Goal: Transaction & Acquisition: Purchase product/service

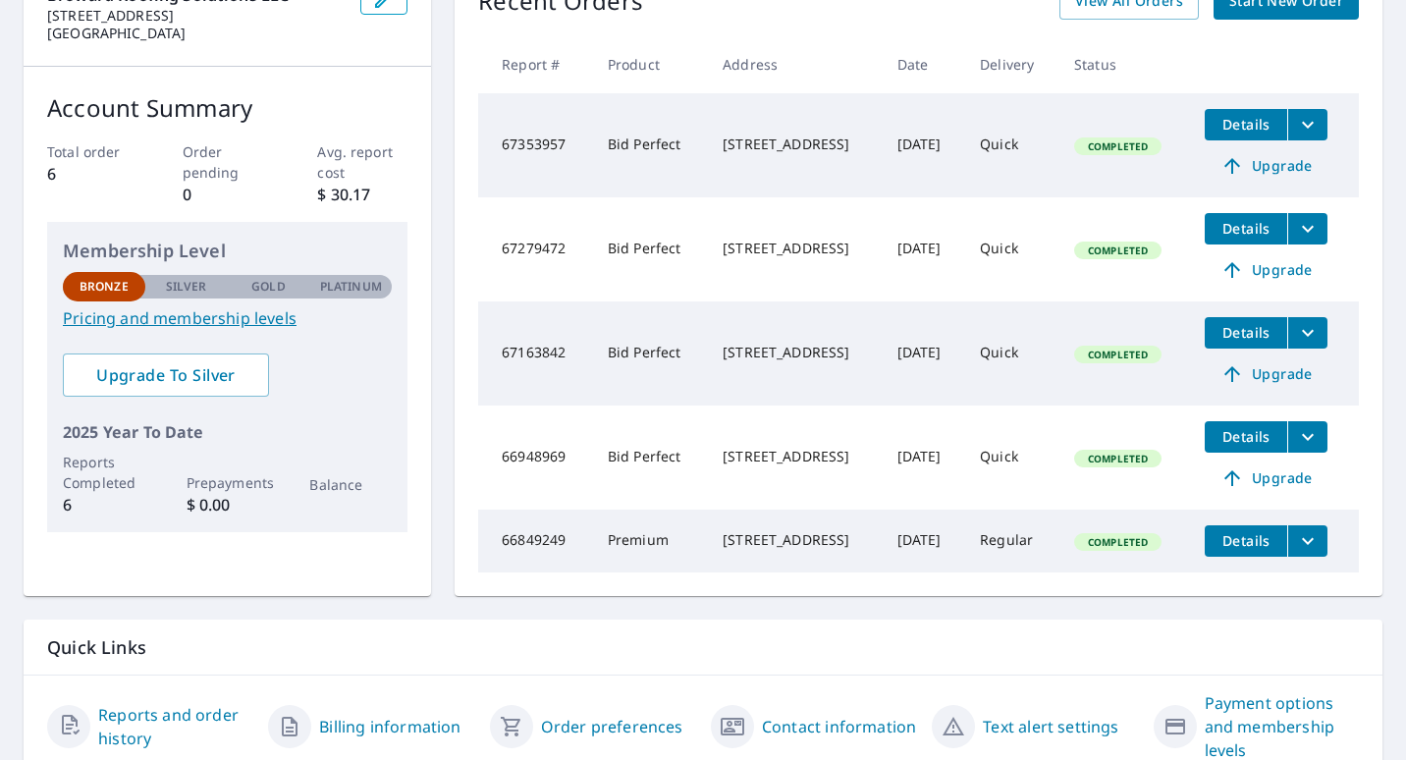
click at [773, 417] on td "[STREET_ADDRESS]" at bounding box center [794, 457] width 174 height 104
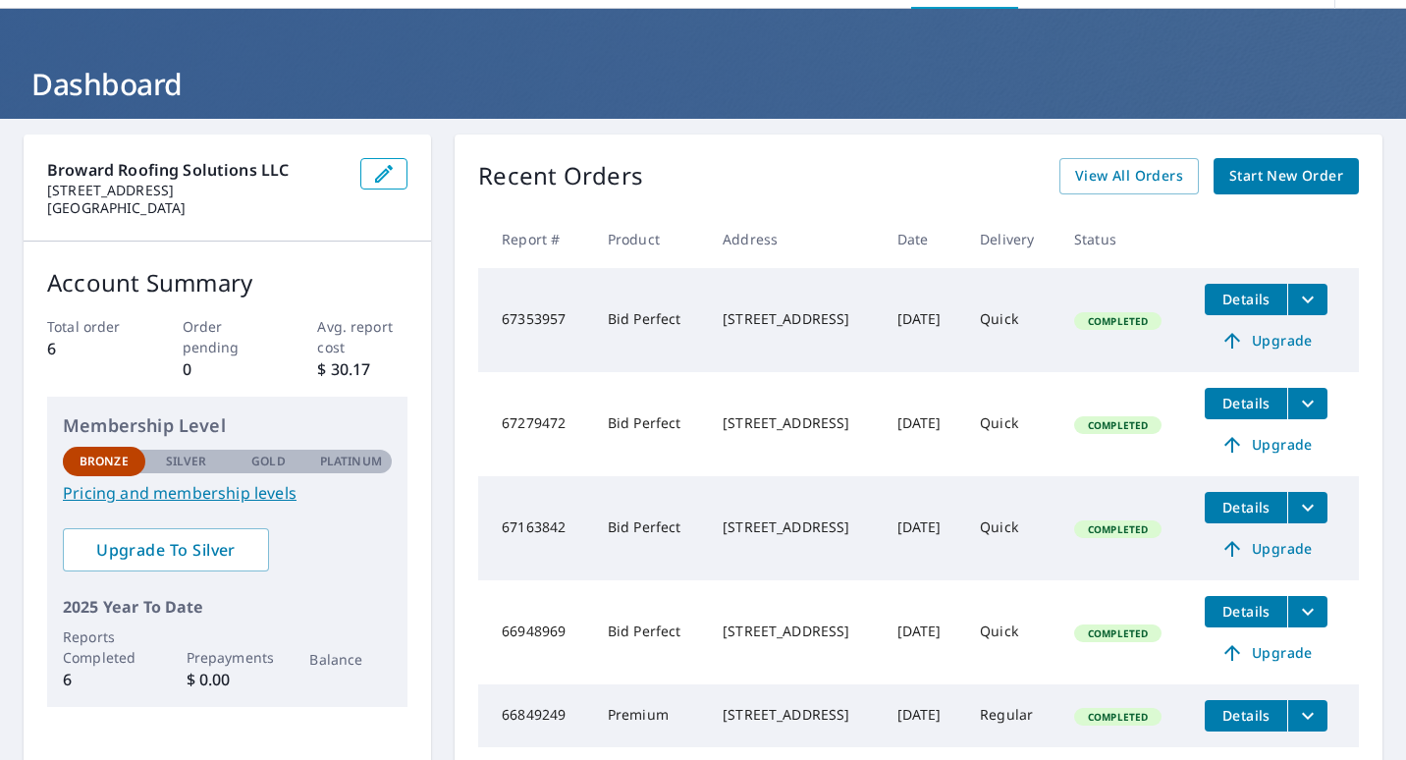
scroll to position [73, 0]
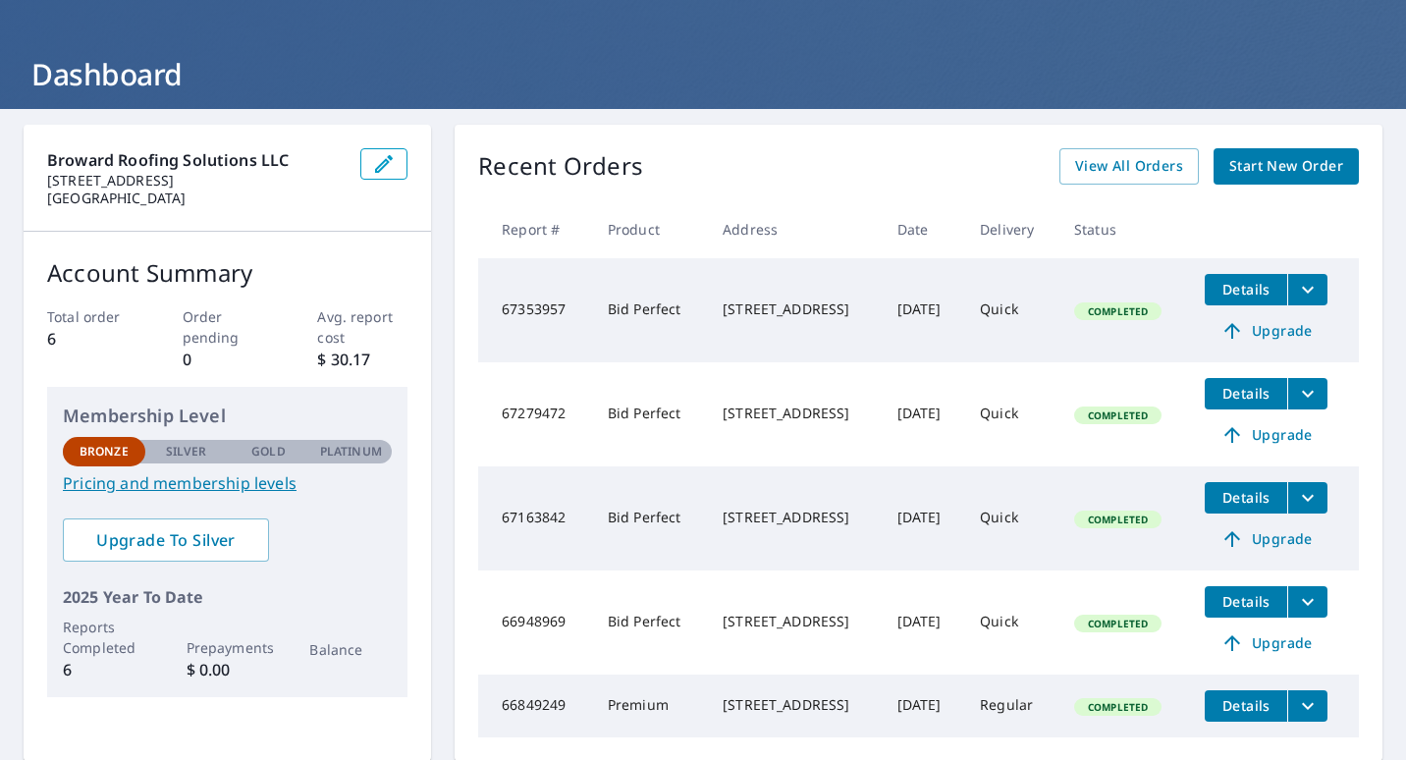
click at [1302, 162] on span "Start New Order" at bounding box center [1286, 166] width 114 height 25
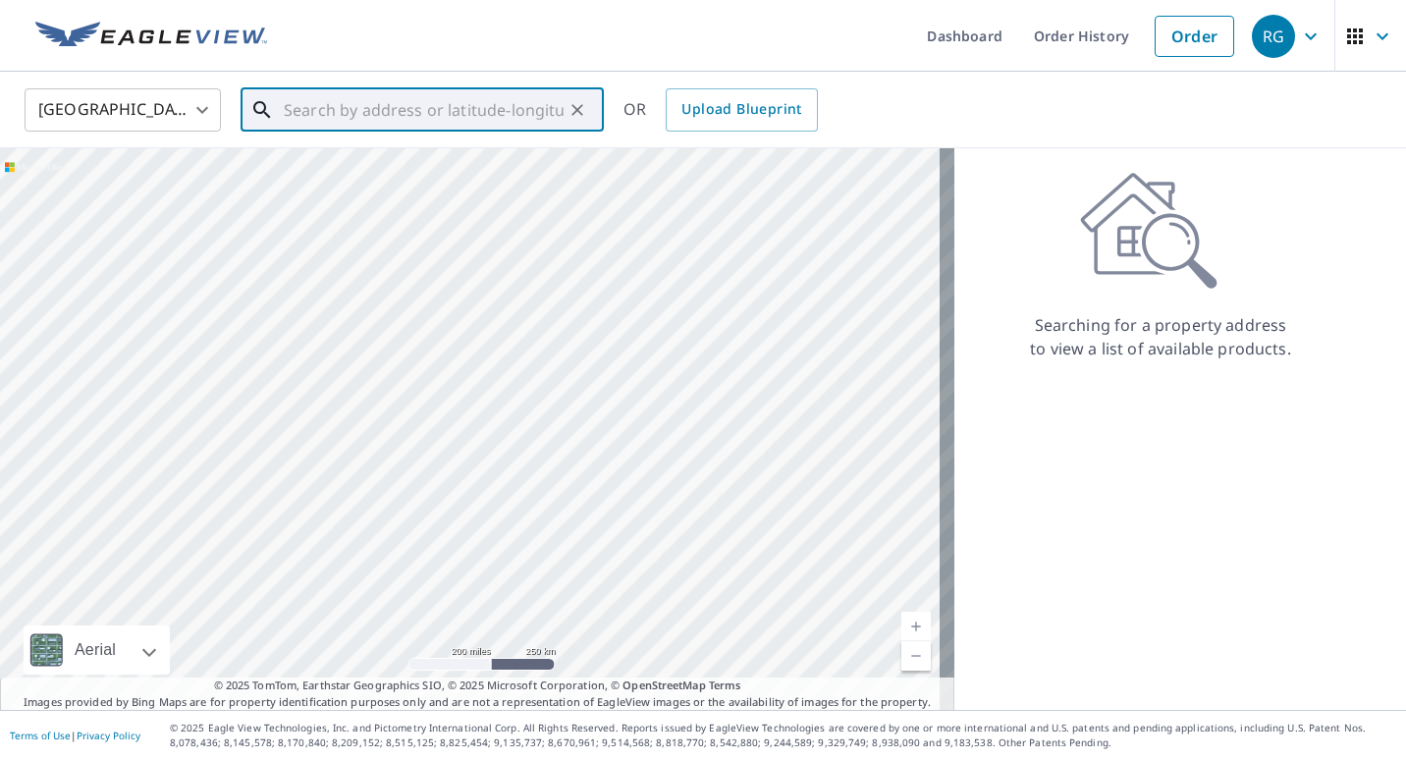
click at [468, 87] on input "text" at bounding box center [424, 109] width 280 height 55
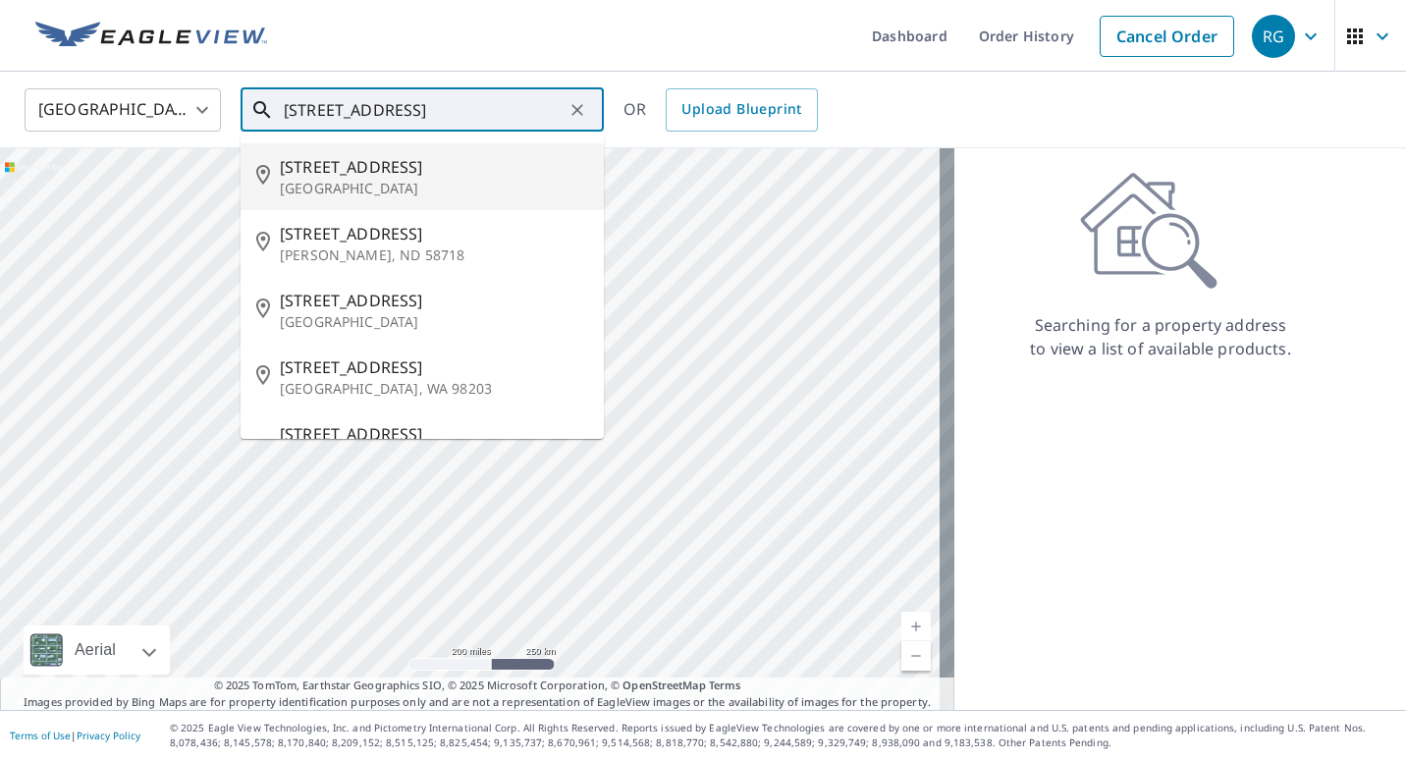
click at [447, 181] on p "[GEOGRAPHIC_DATA]" at bounding box center [434, 189] width 308 height 20
type input "[STREET_ADDRESS]"
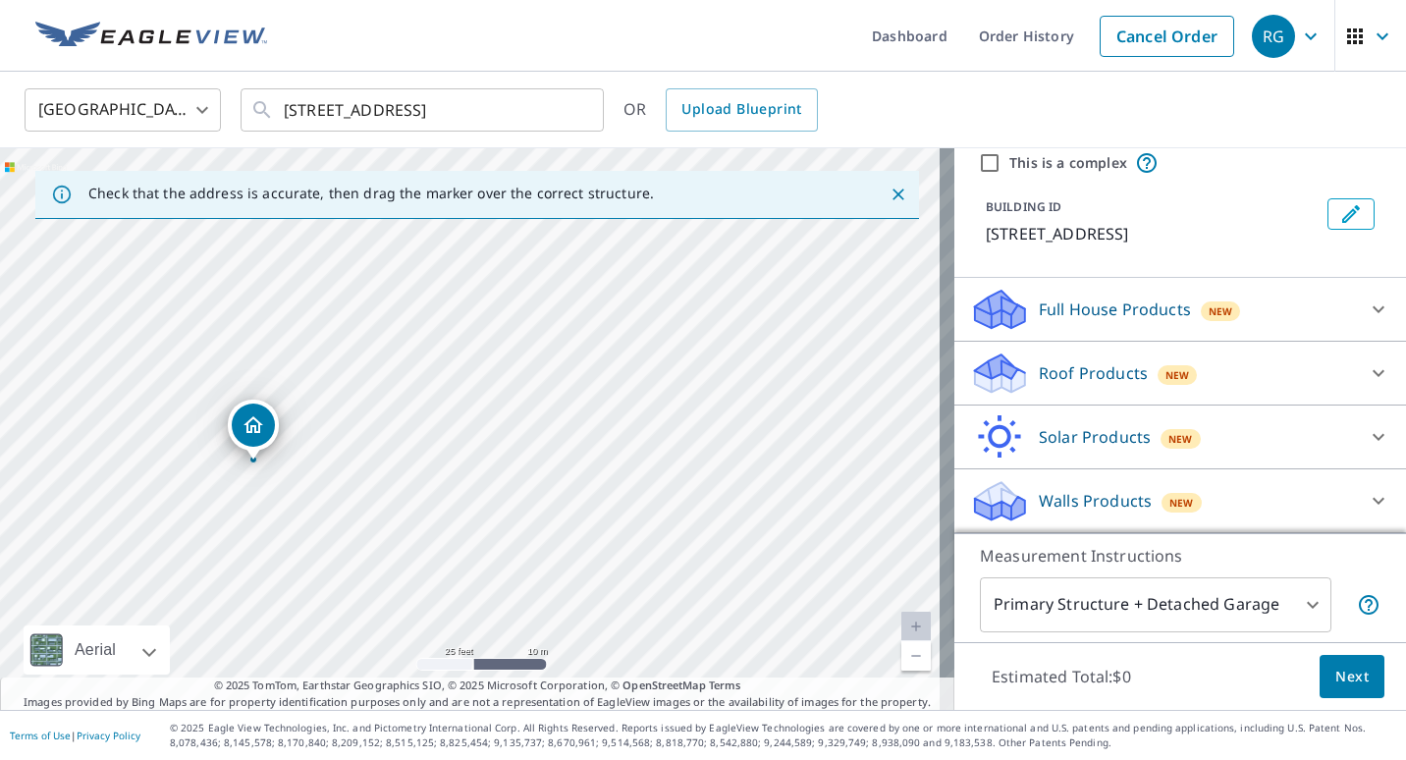
scroll to position [97, 0]
click at [1321, 317] on div "Full House Products New" at bounding box center [1162, 310] width 385 height 46
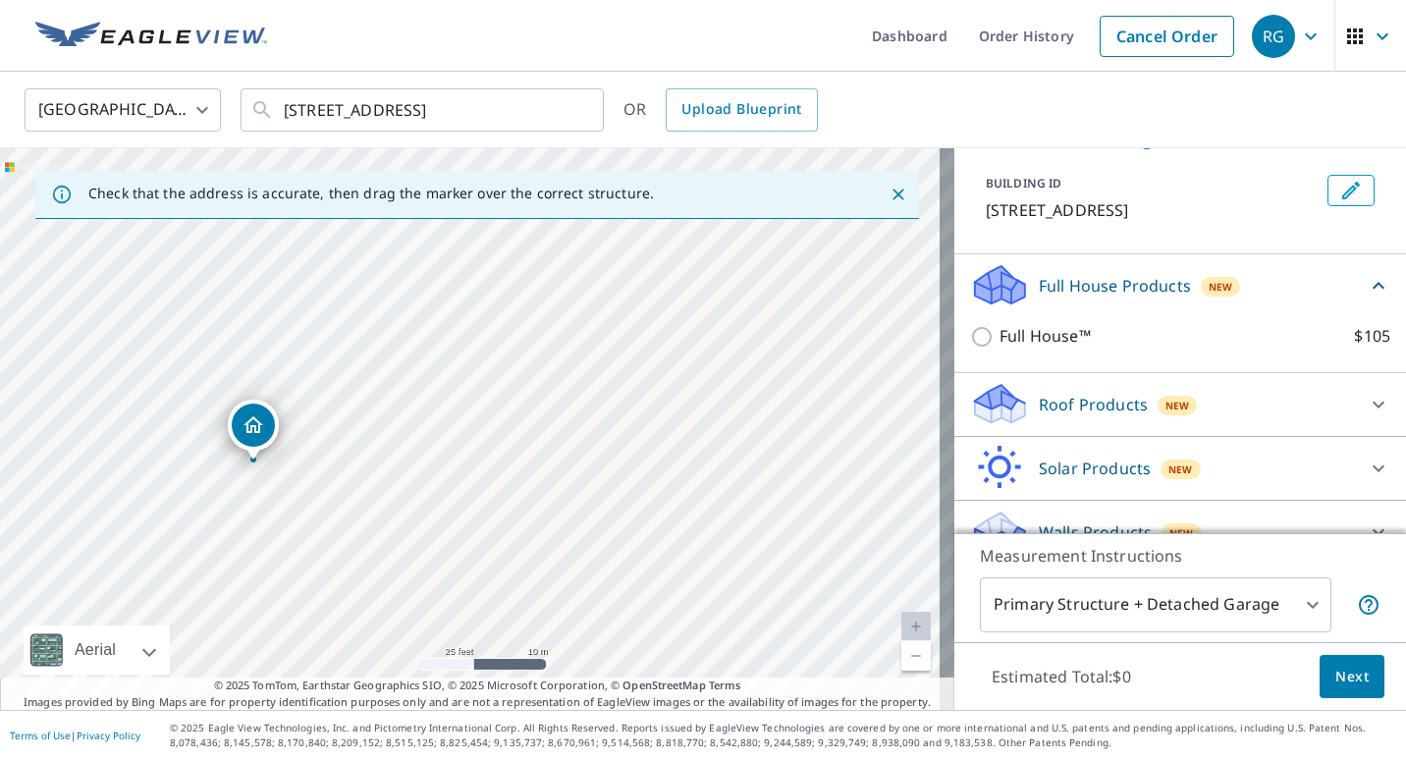
click at [1321, 308] on div "Full House Products New" at bounding box center [1168, 285] width 397 height 46
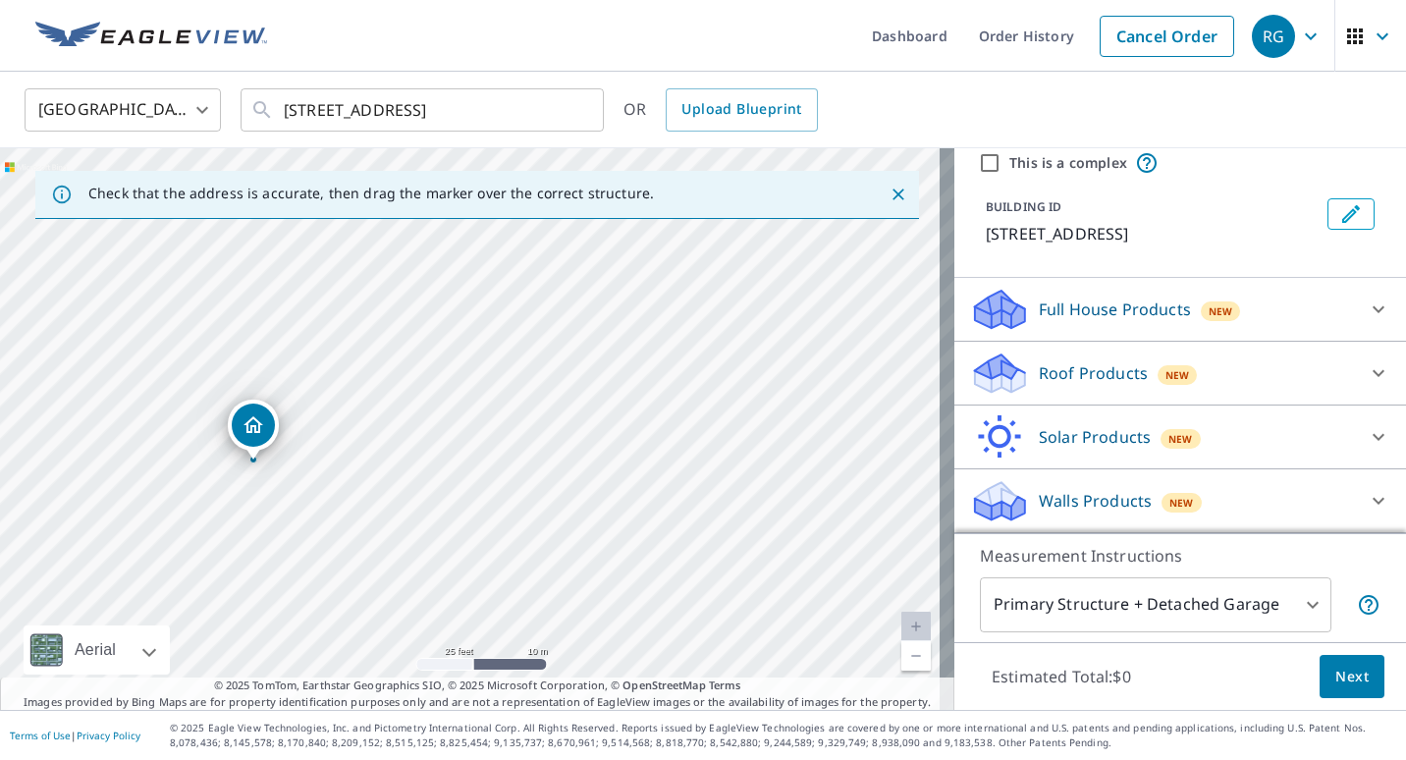
click at [1311, 335] on div "Full House Products New Full House™ $105" at bounding box center [1180, 310] width 452 height 64
click at [1311, 357] on div "Roof Products New" at bounding box center [1162, 373] width 385 height 46
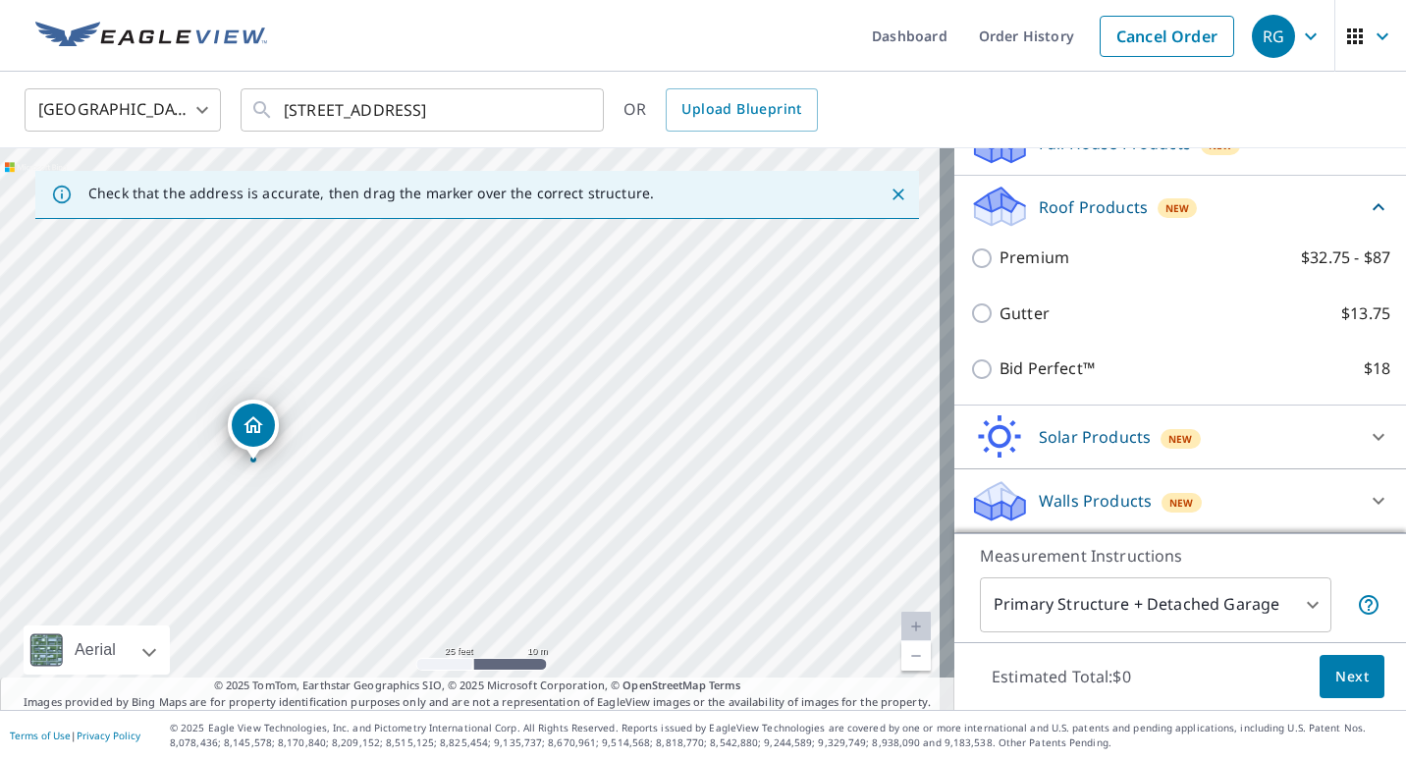
scroll to position [244, 0]
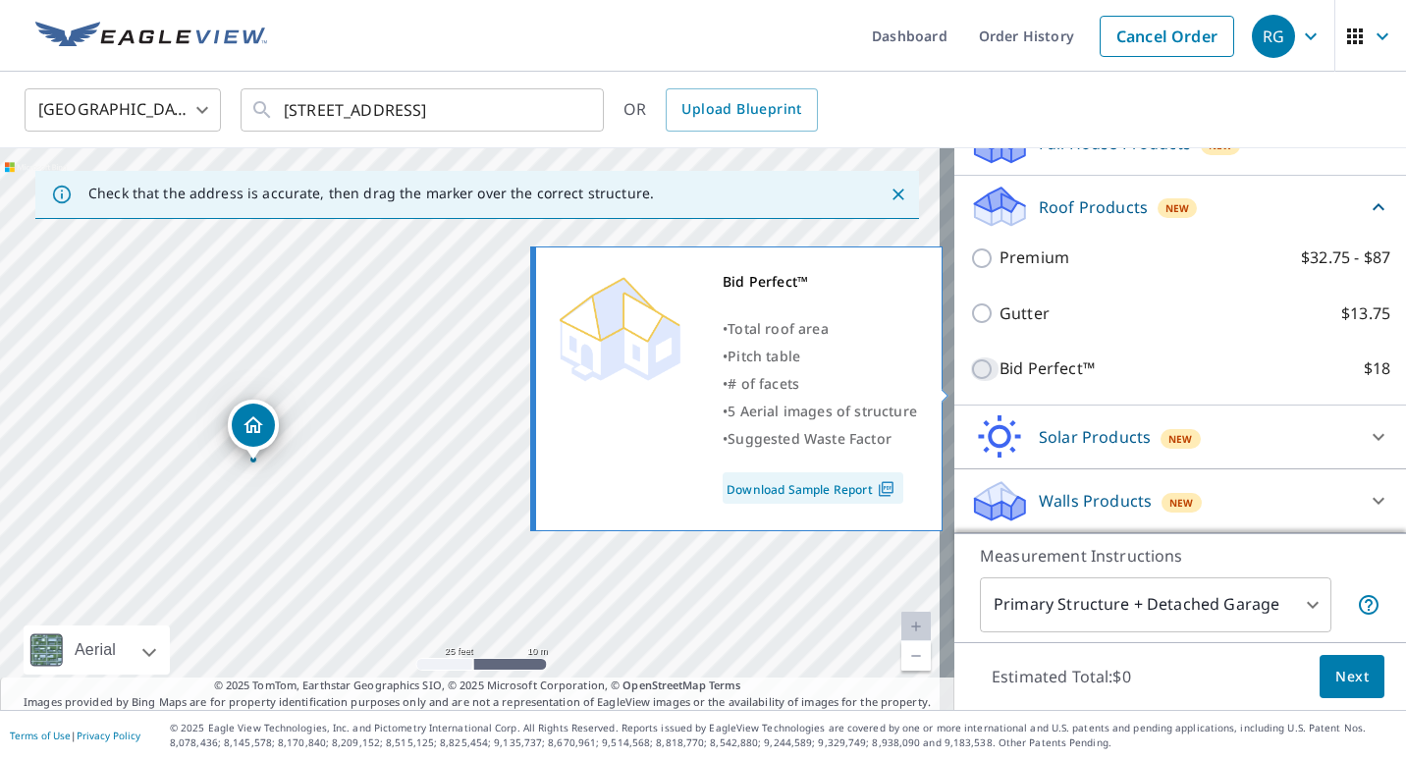
click at [970, 381] on input "Bid Perfect™ $18" at bounding box center [984, 369] width 29 height 24
checkbox input "true"
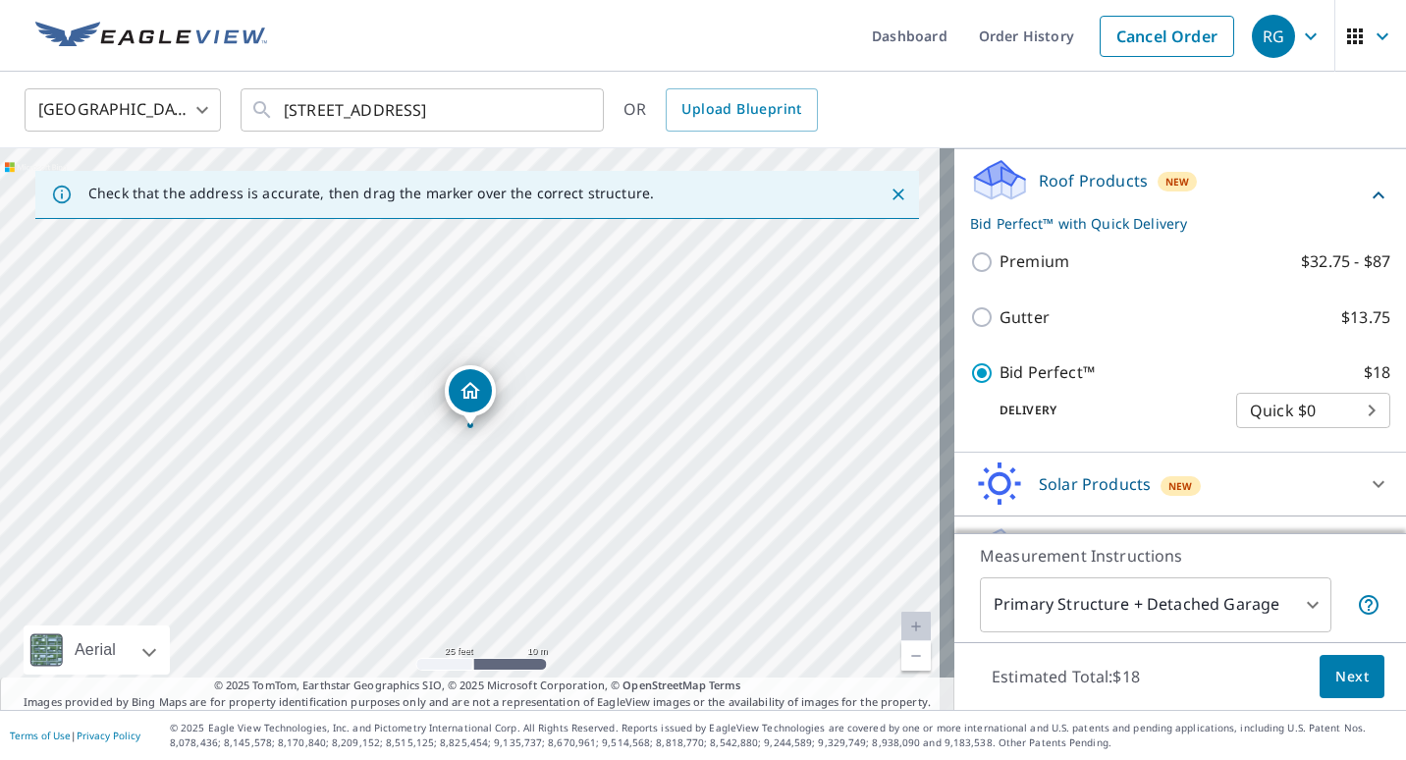
scroll to position [339, 0]
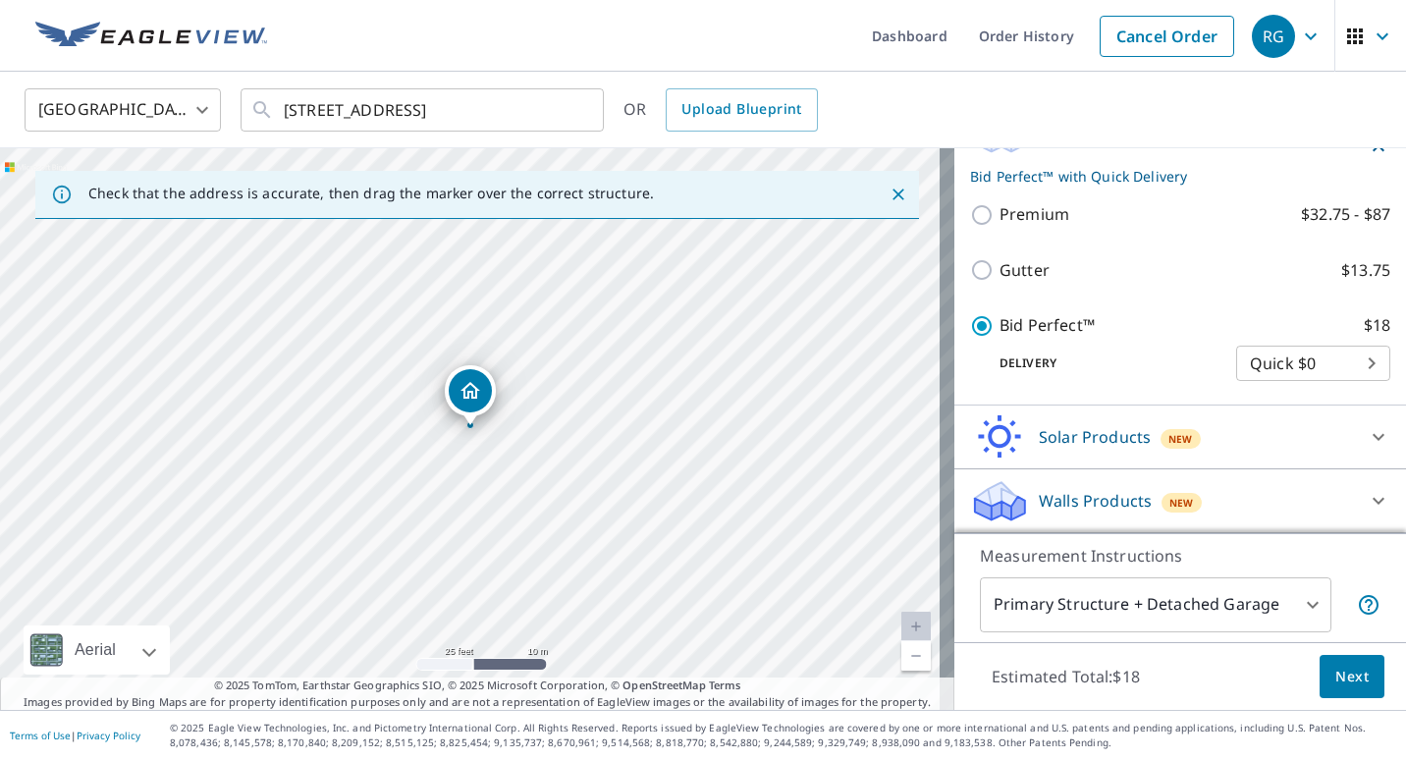
click at [1321, 433] on div "Solar Products New" at bounding box center [1162, 437] width 385 height 46
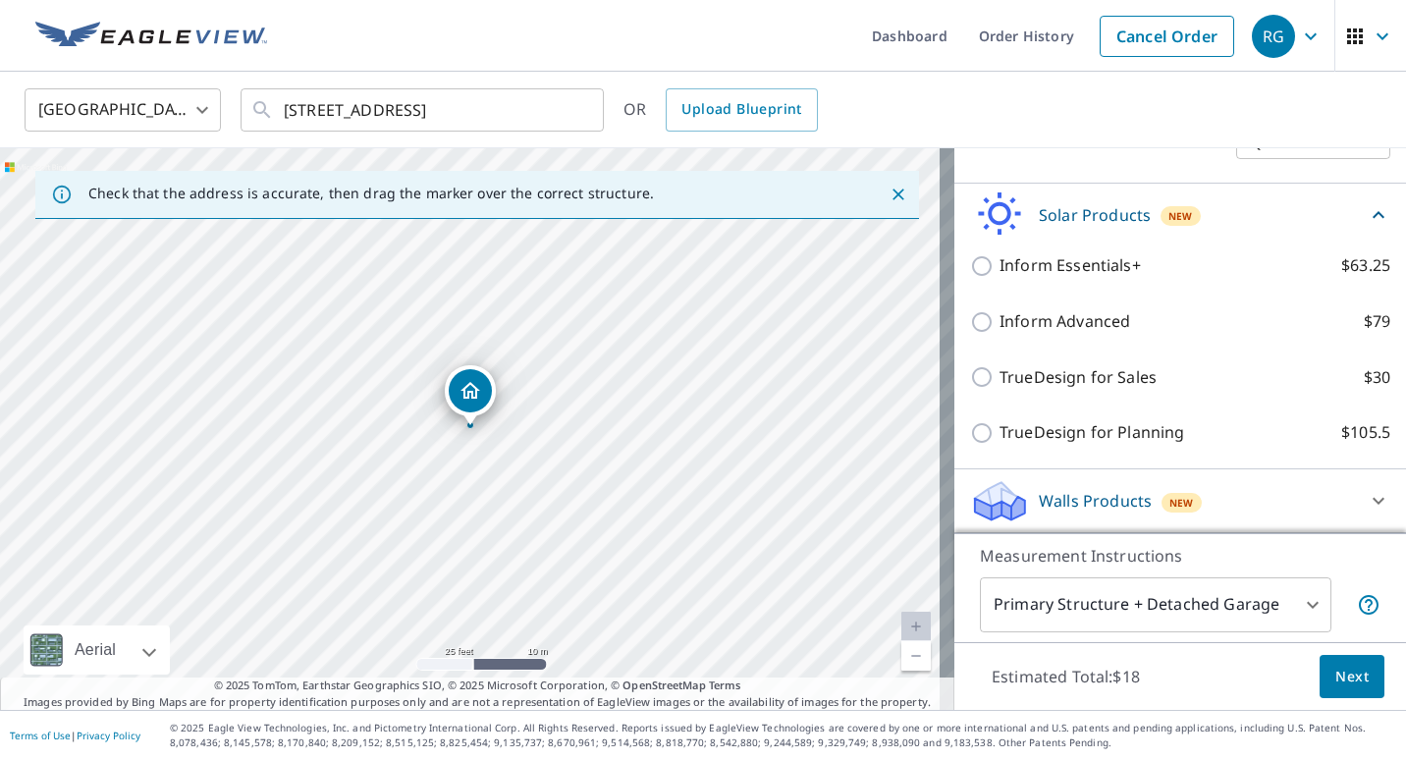
scroll to position [562, 0]
click at [1320, 203] on div "Solar Products New" at bounding box center [1168, 214] width 397 height 46
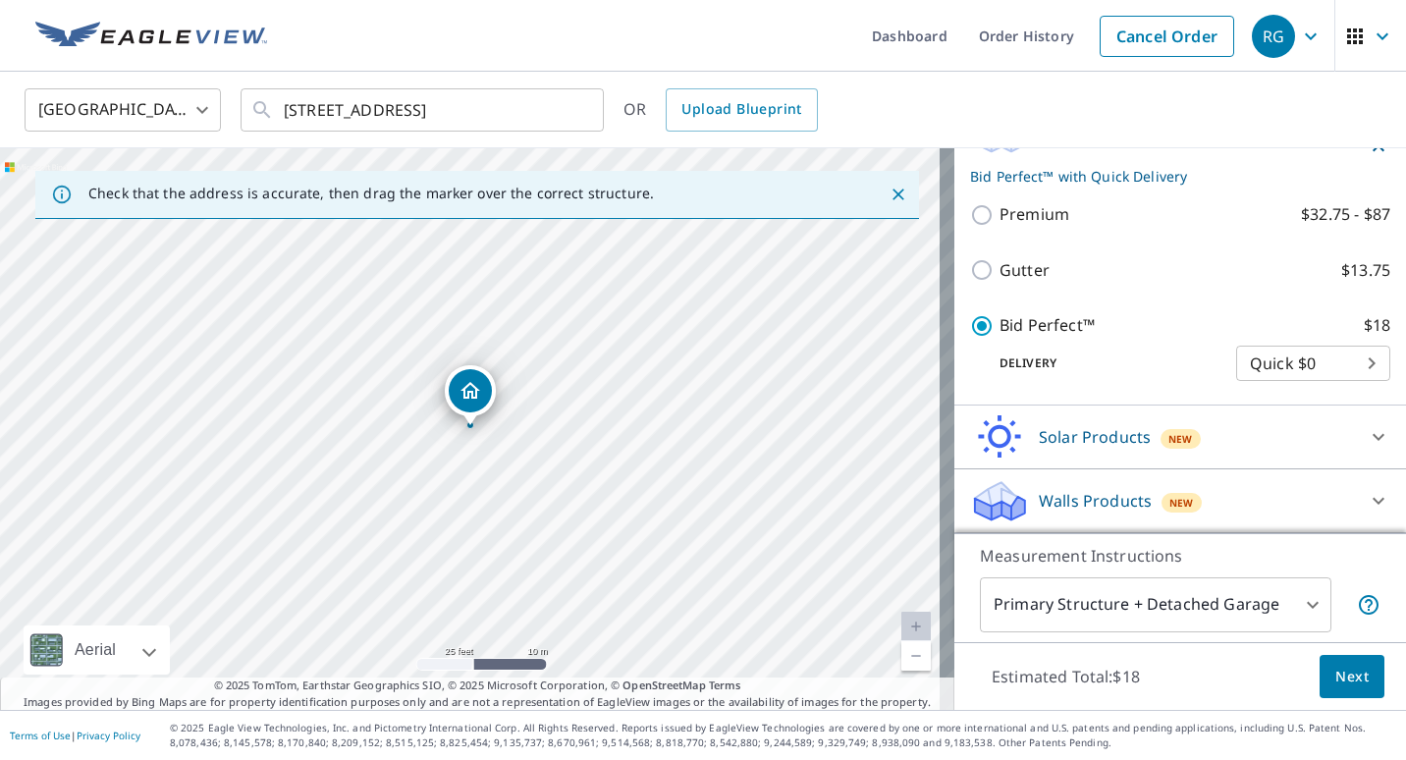
click at [1280, 512] on div "Walls Products New" at bounding box center [1162, 501] width 385 height 46
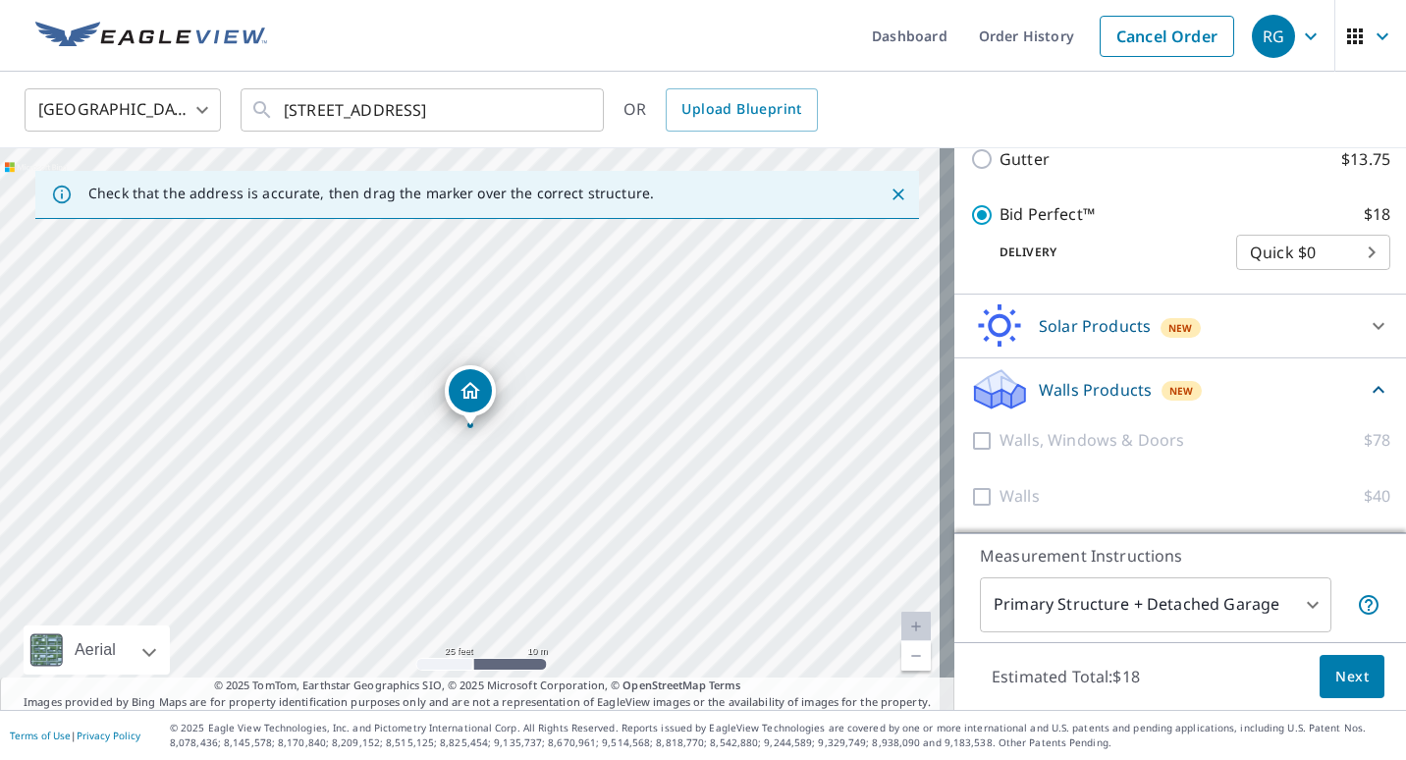
scroll to position [450, 0]
click at [1332, 400] on div "Walls Products New" at bounding box center [1168, 389] width 397 height 46
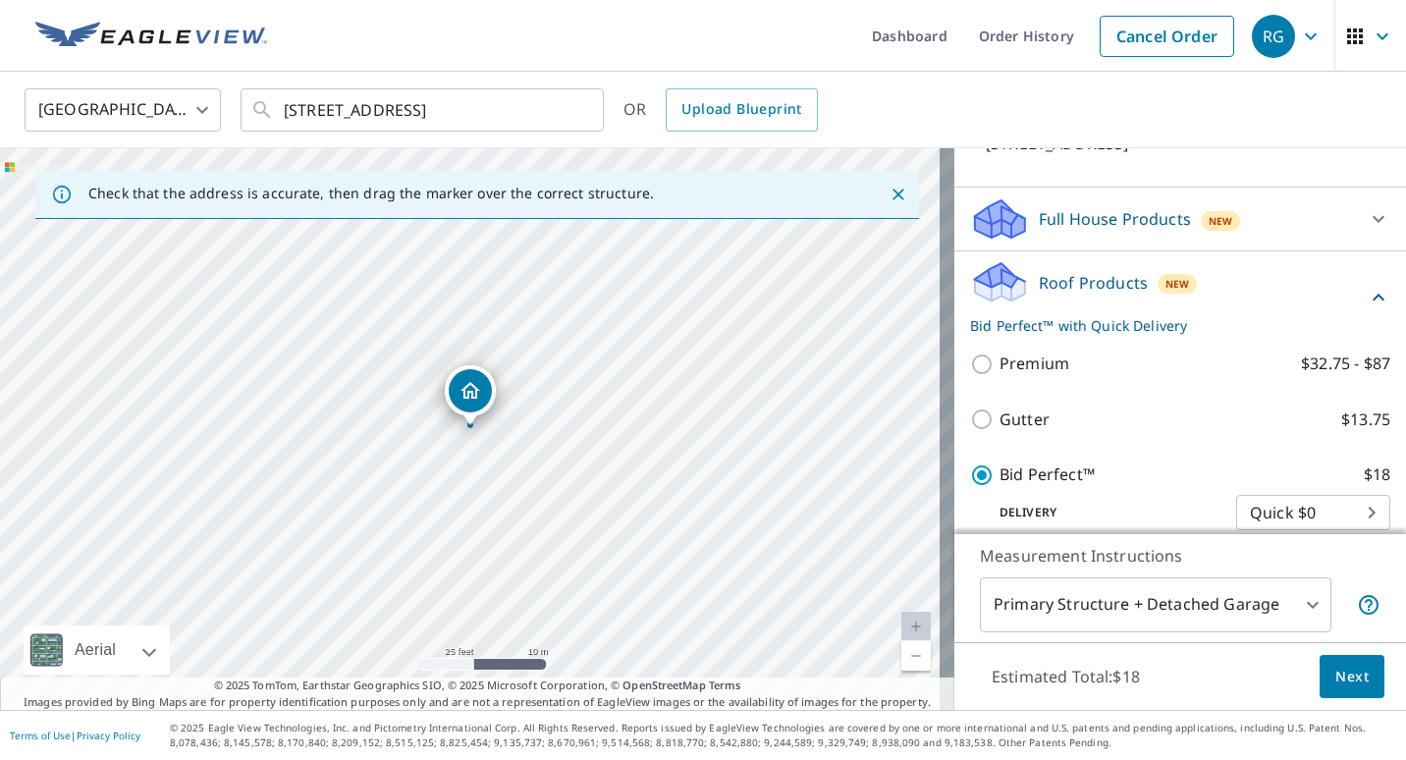
scroll to position [163, 0]
click at [1355, 243] on div at bounding box center [1378, 219] width 47 height 47
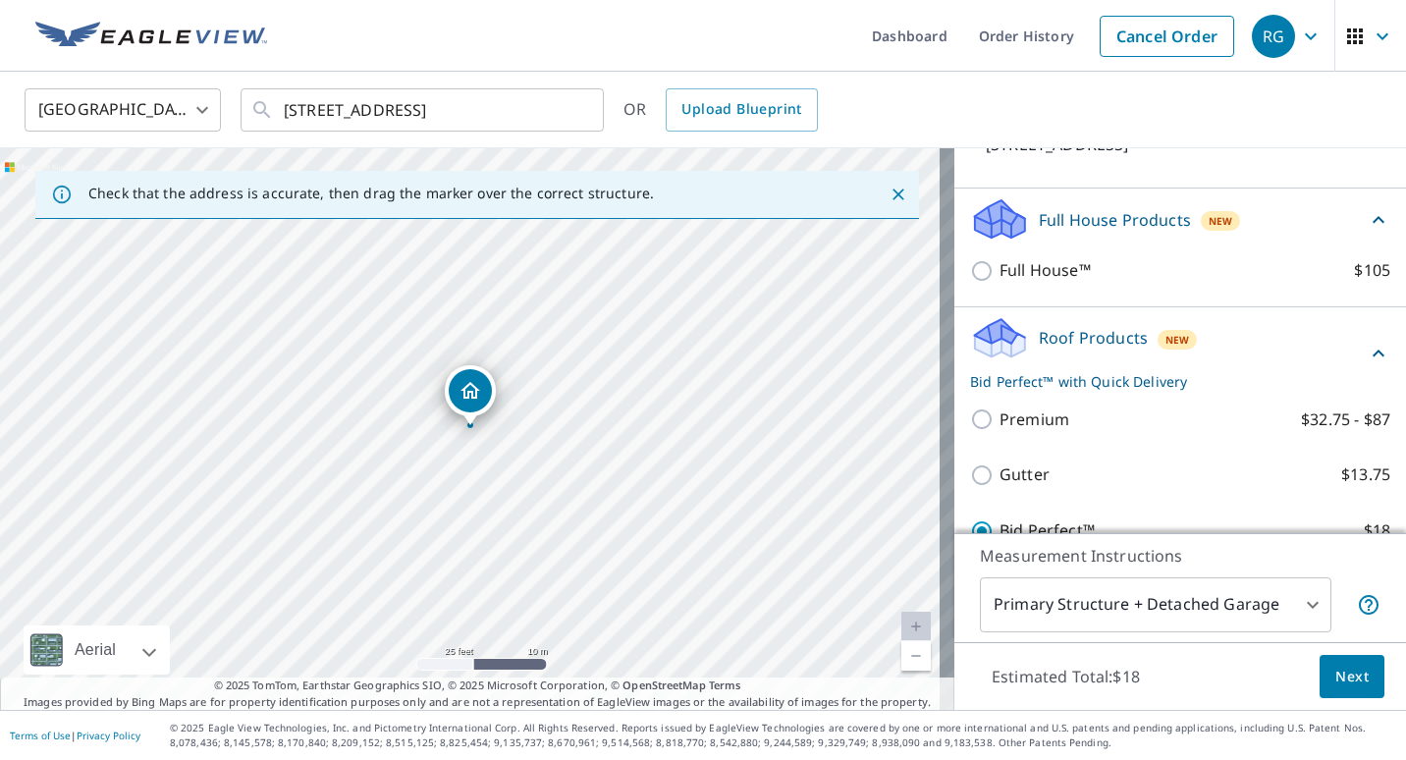
click at [1340, 242] on div "Full House Products New" at bounding box center [1180, 219] width 420 height 46
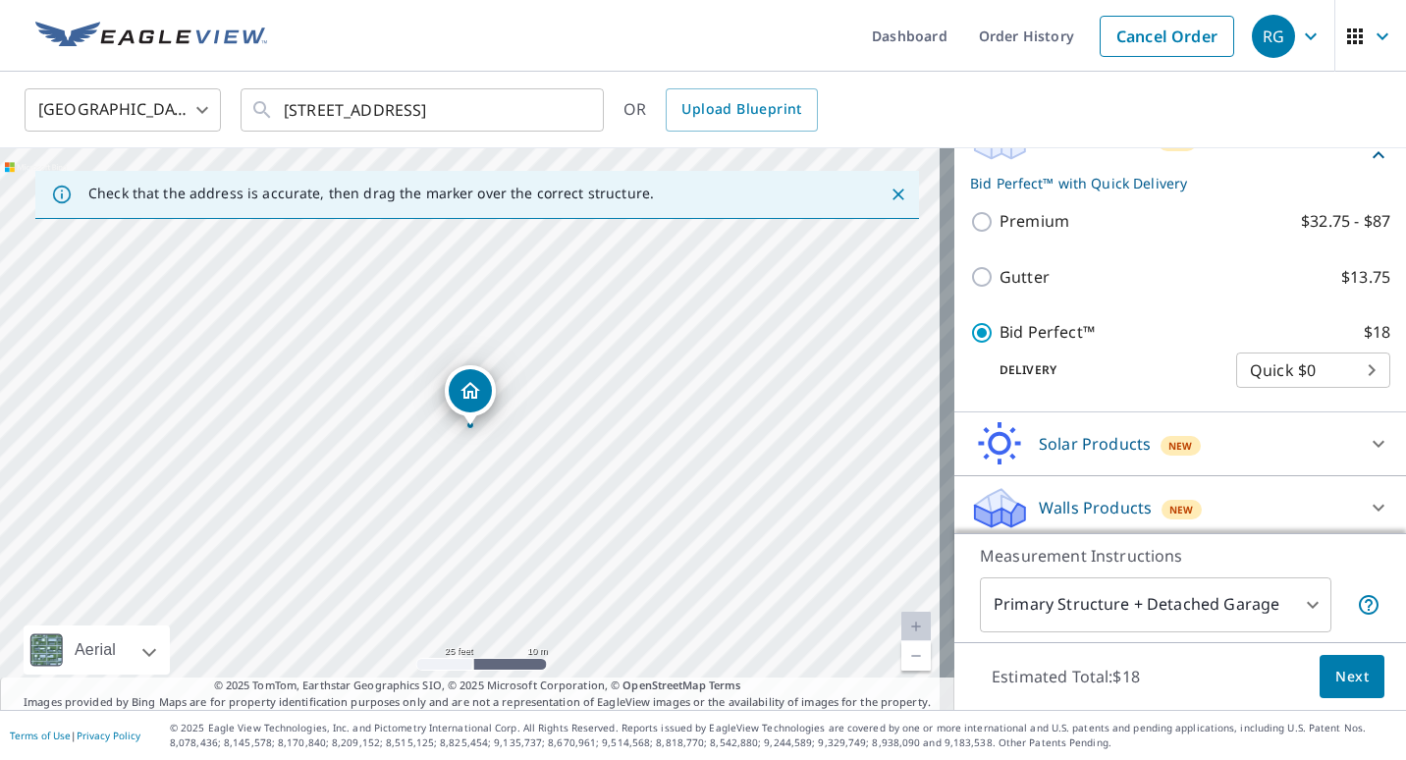
scroll to position [309, 0]
click at [892, 194] on icon "Close" at bounding box center [898, 194] width 12 height 12
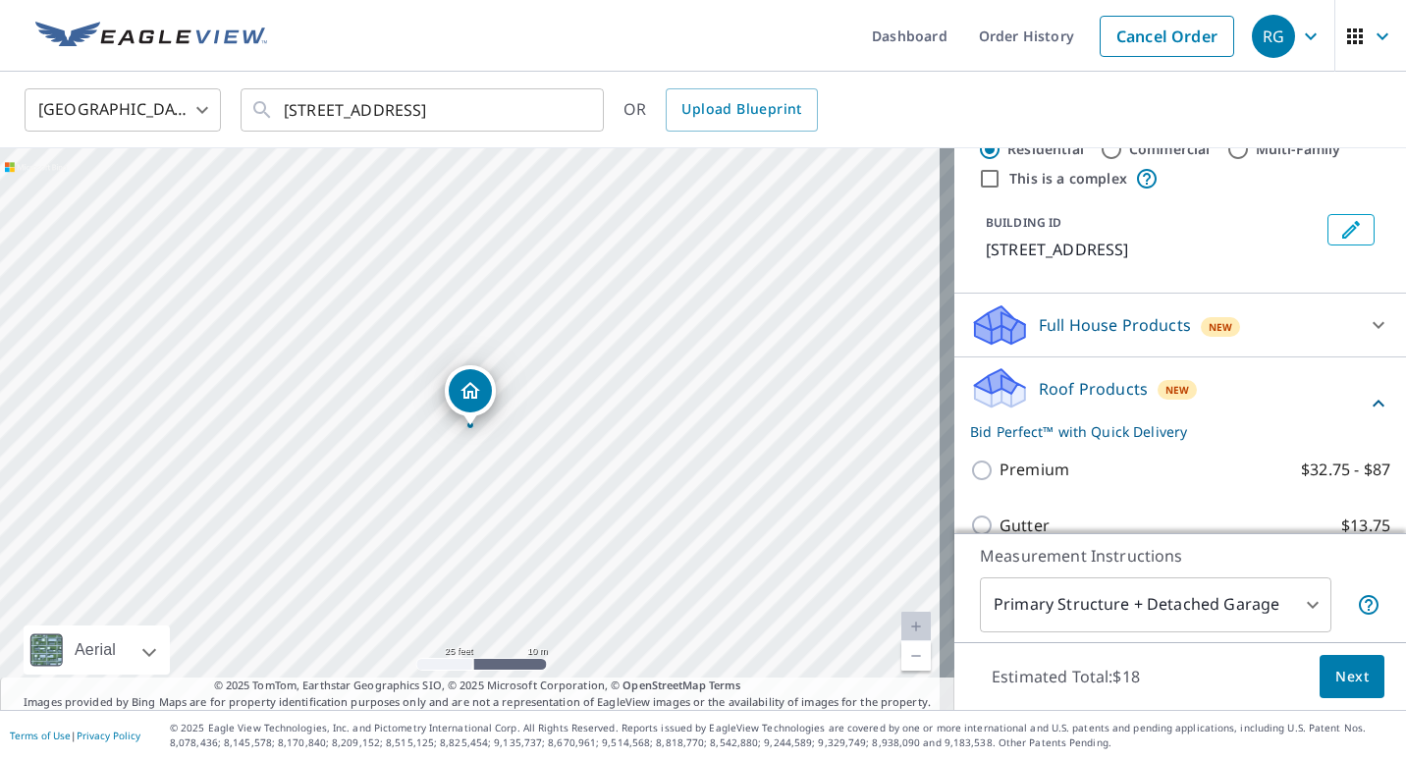
scroll to position [339, 0]
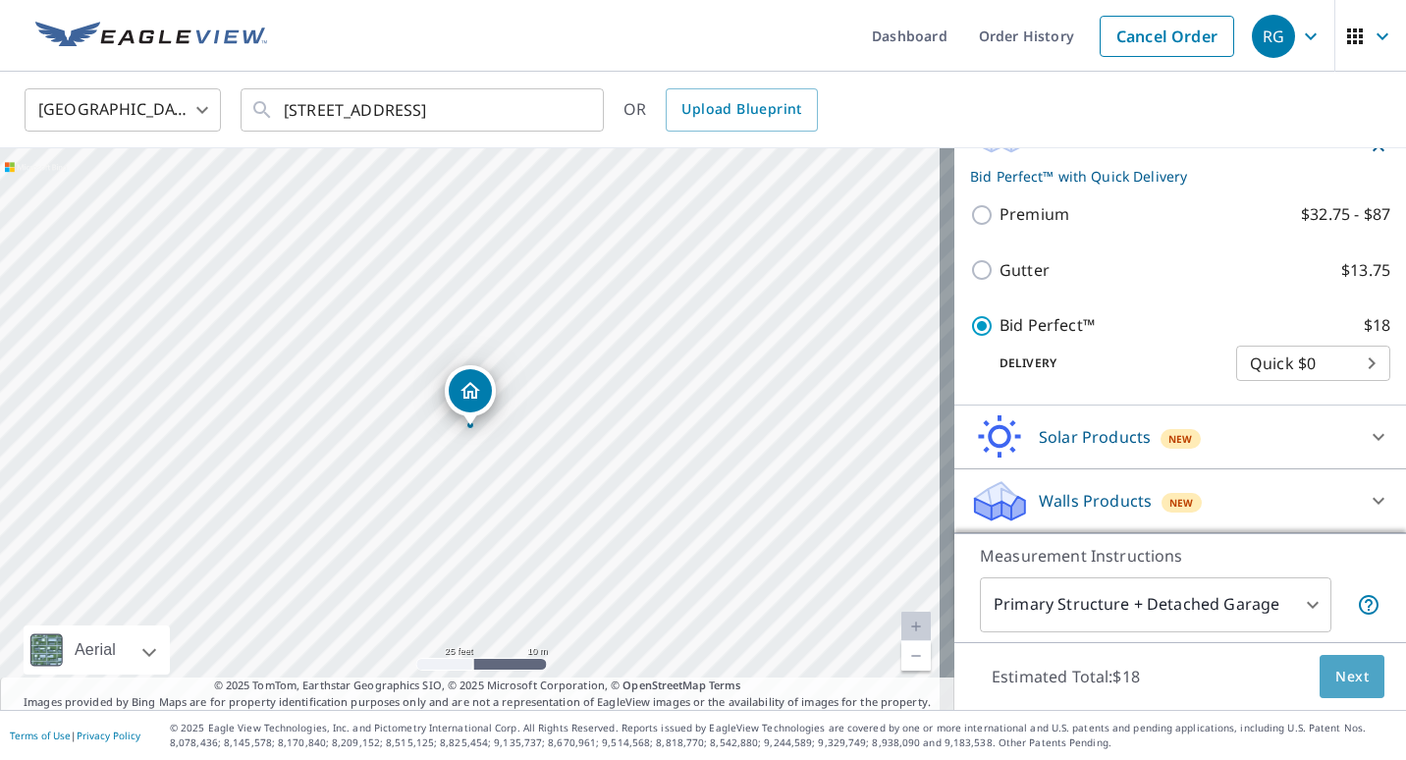
click at [1322, 664] on button "Next" at bounding box center [1351, 677] width 65 height 44
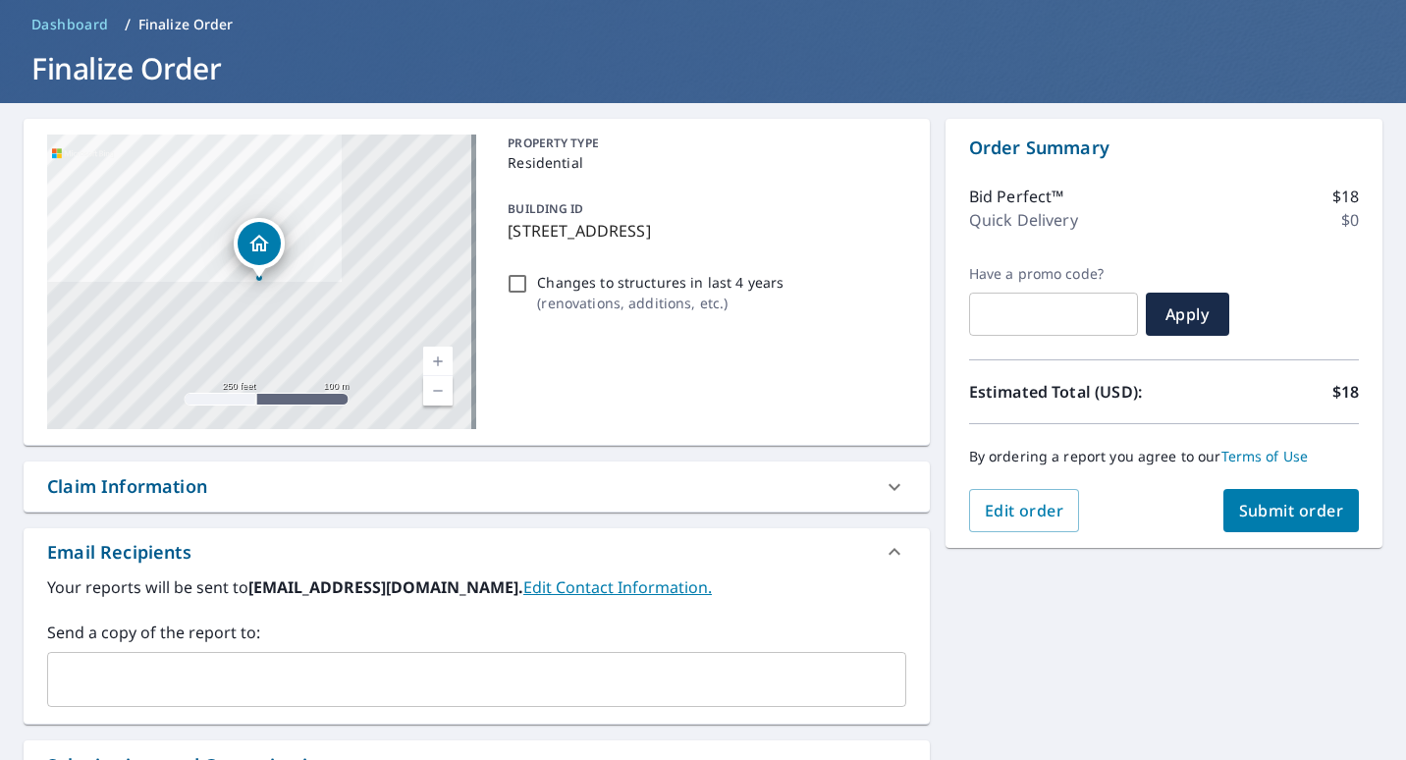
scroll to position [76, 0]
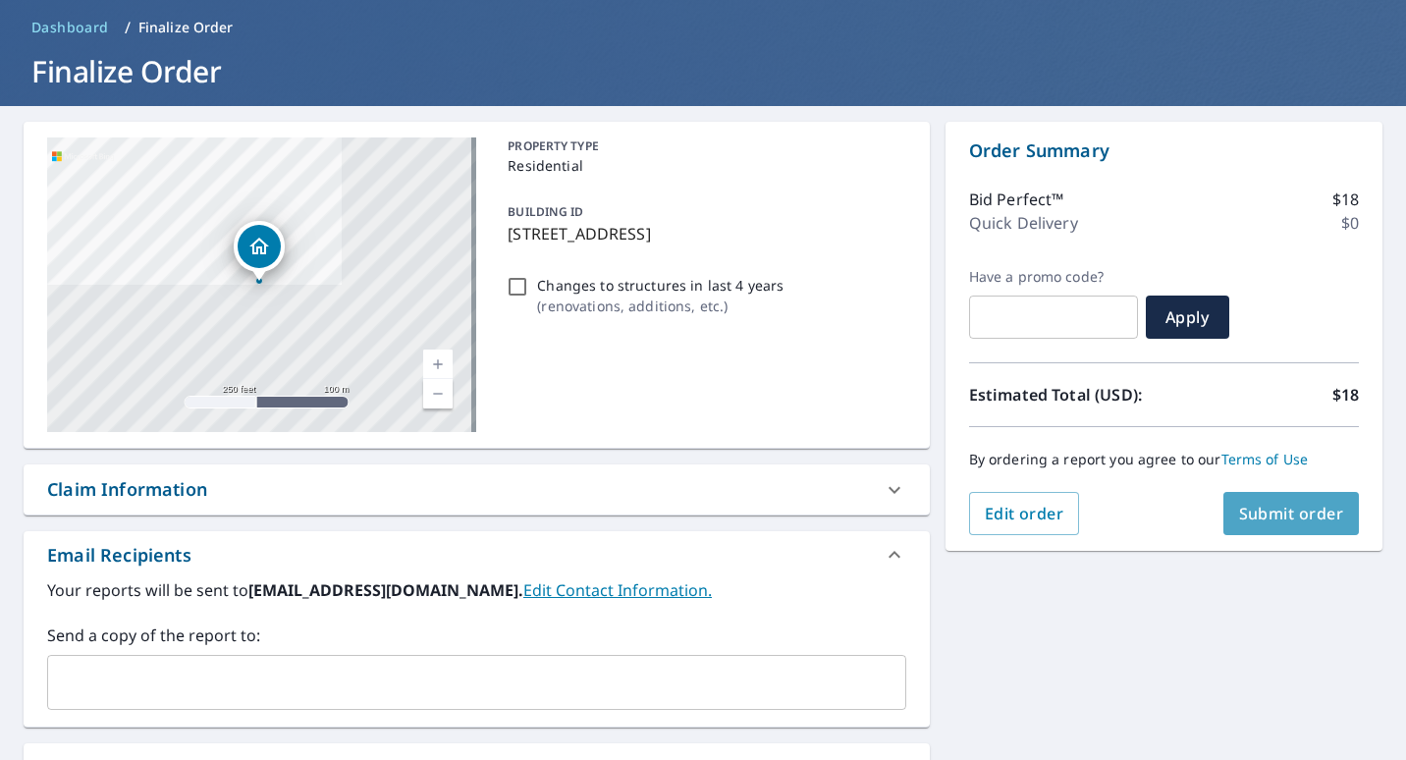
click at [1282, 523] on span "Submit order" at bounding box center [1291, 514] width 105 height 22
